Goal: Transaction & Acquisition: Purchase product/service

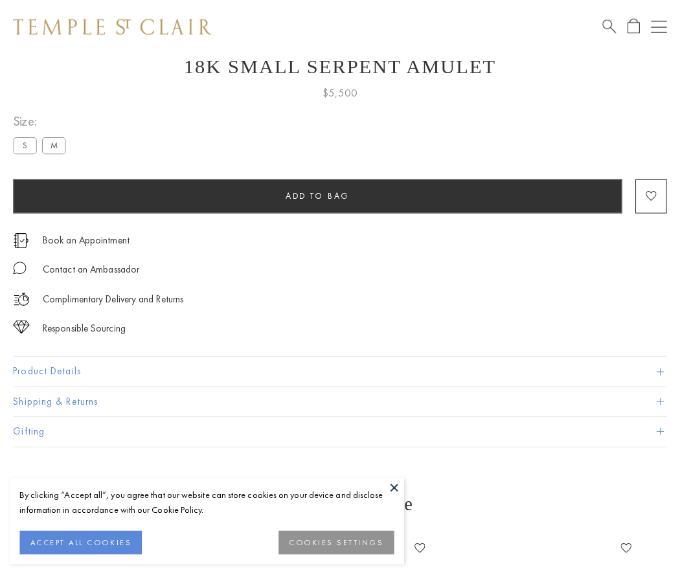
scroll to position [52, 0]
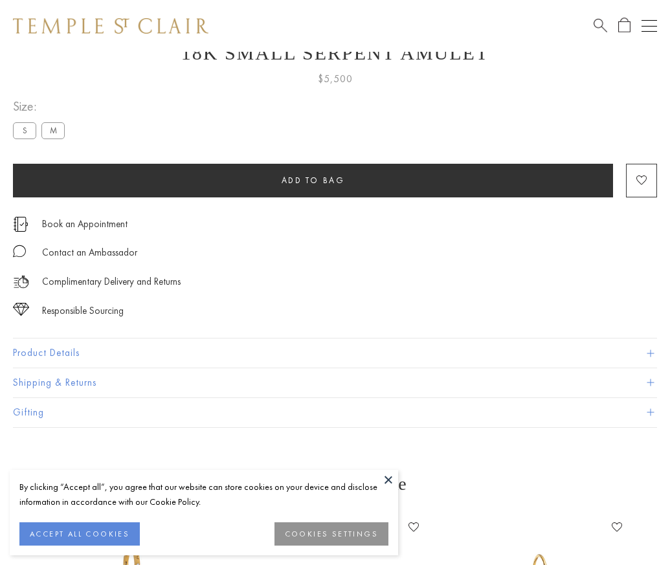
click at [313, 180] on span "Add to bag" at bounding box center [313, 180] width 63 height 11
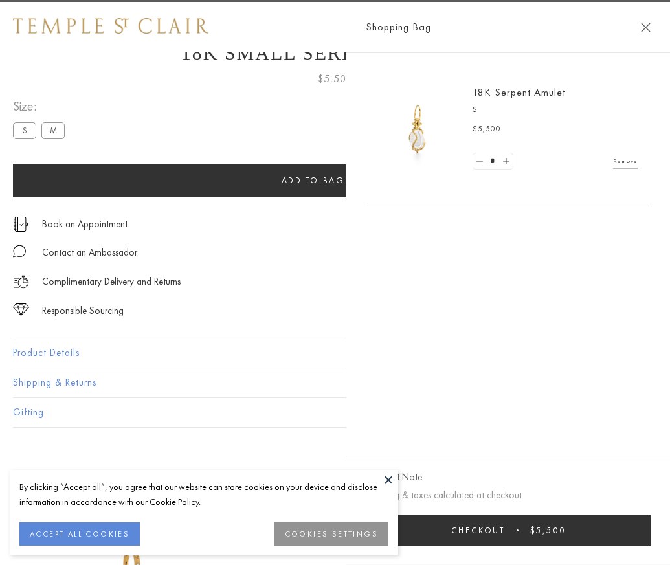
click at [650, 540] on button "Checkout $5,500" at bounding box center [508, 530] width 285 height 30
